Goal: Find contact information: Find contact information

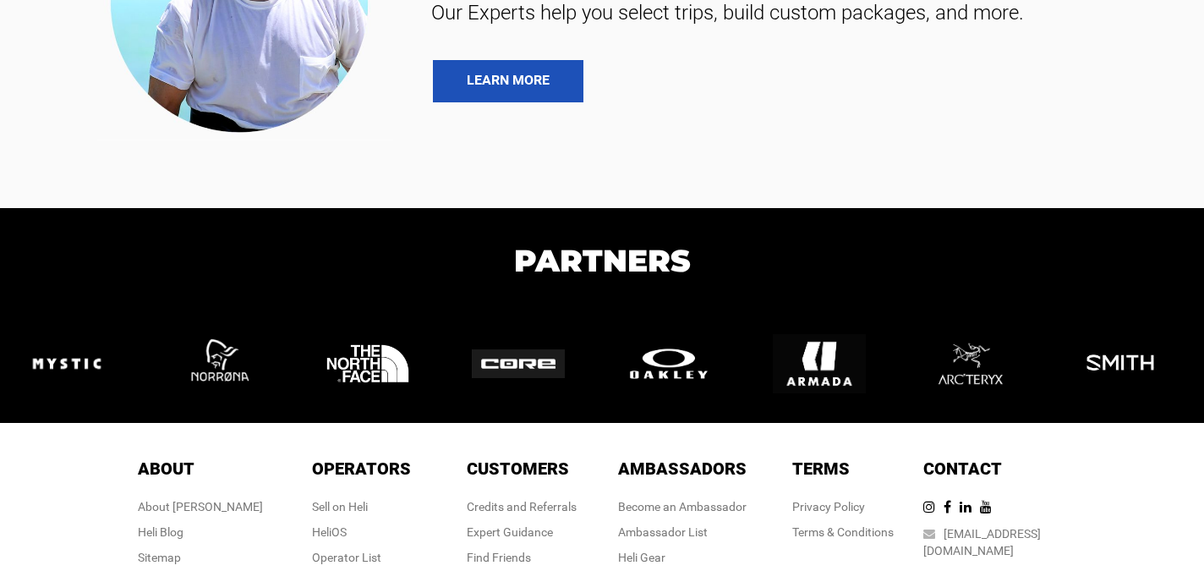
scroll to position [3628, 0]
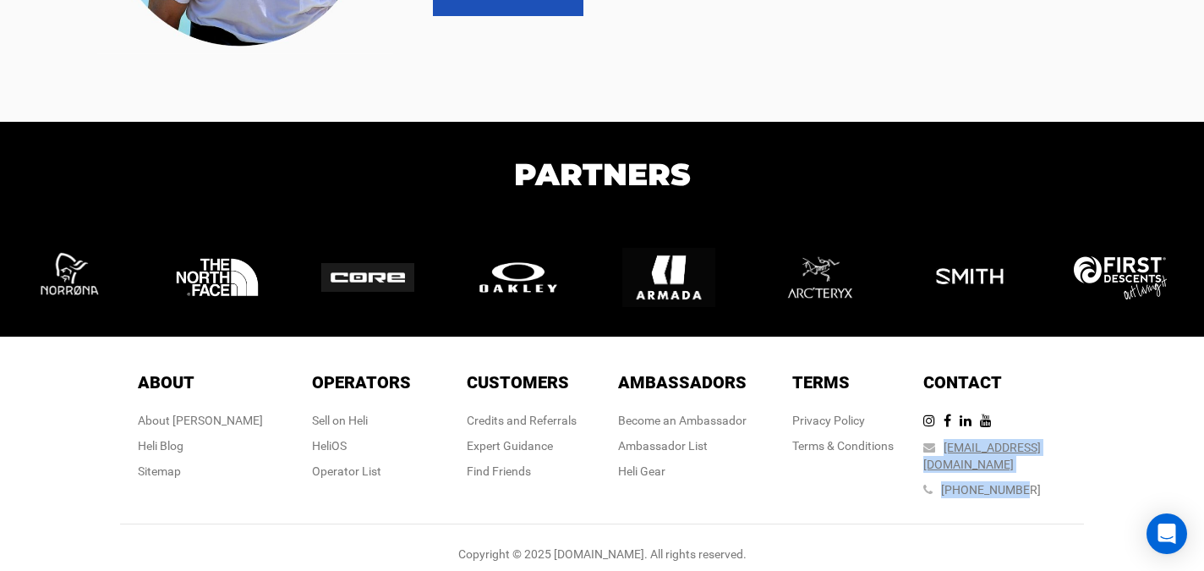
drag, startPoint x: 1071, startPoint y: 445, endPoint x: 971, endPoint y: 447, distance: 99.8
click at [971, 447] on div "Contact Contact [EMAIL_ADDRESS][DOMAIN_NAME] [PHONE_NUMBER]" at bounding box center [1004, 438] width 161 height 136
click at [1090, 450] on div "About About About [PERSON_NAME] Blog Sitemap Operators Operators Sell on [PERSO…" at bounding box center [602, 465] width 990 height 222
drag, startPoint x: 1078, startPoint y: 445, endPoint x: 974, endPoint y: 447, distance: 104.1
click at [973, 447] on div "Contact Contact [EMAIL_ADDRESS][DOMAIN_NAME] [PHONE_NUMBER]" at bounding box center [1004, 438] width 161 height 136
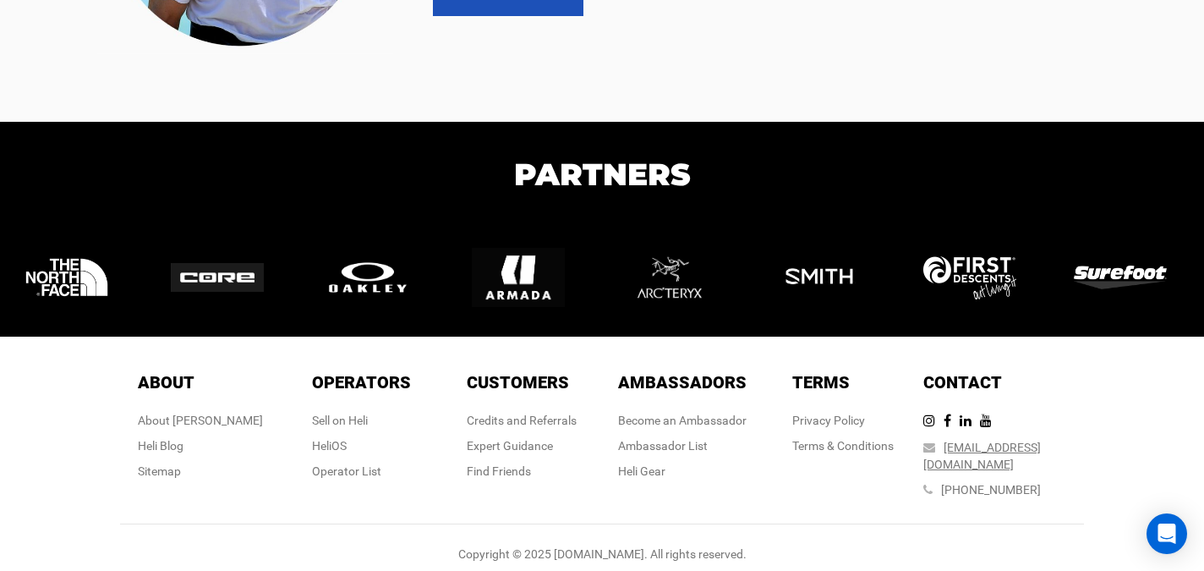
click at [973, 445] on div "[EMAIL_ADDRESS][DOMAIN_NAME]" at bounding box center [1004, 456] width 161 height 34
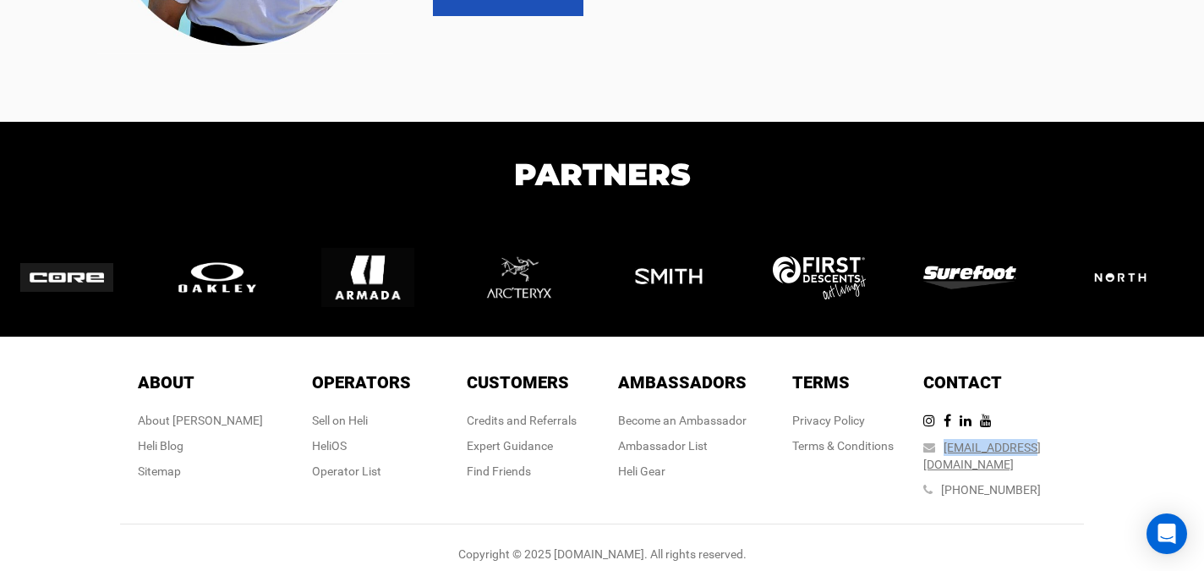
drag, startPoint x: 973, startPoint y: 446, endPoint x: 1049, endPoint y: 446, distance: 75.3
click at [1049, 446] on div "[EMAIL_ADDRESS][DOMAIN_NAME]" at bounding box center [1004, 456] width 161 height 34
copy link "[EMAIL_ADDRESS][DOMAIN_NAME]"
